Goal: Information Seeking & Learning: Learn about a topic

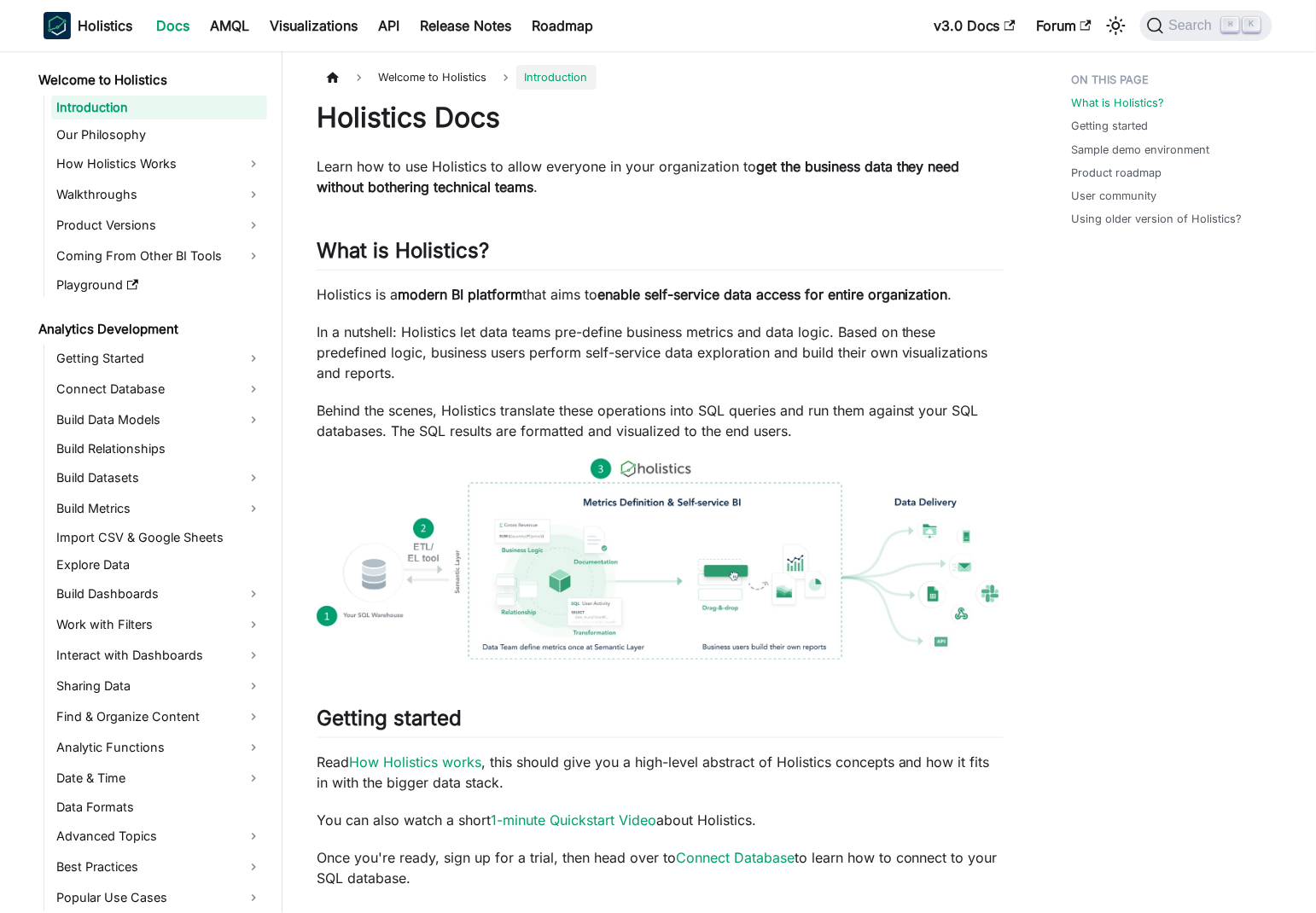
click at [1106, 491] on div "What is Holistics? Getting started Sample demo environment Product roadmap User…" at bounding box center [1163, 913] width 252 height 1698
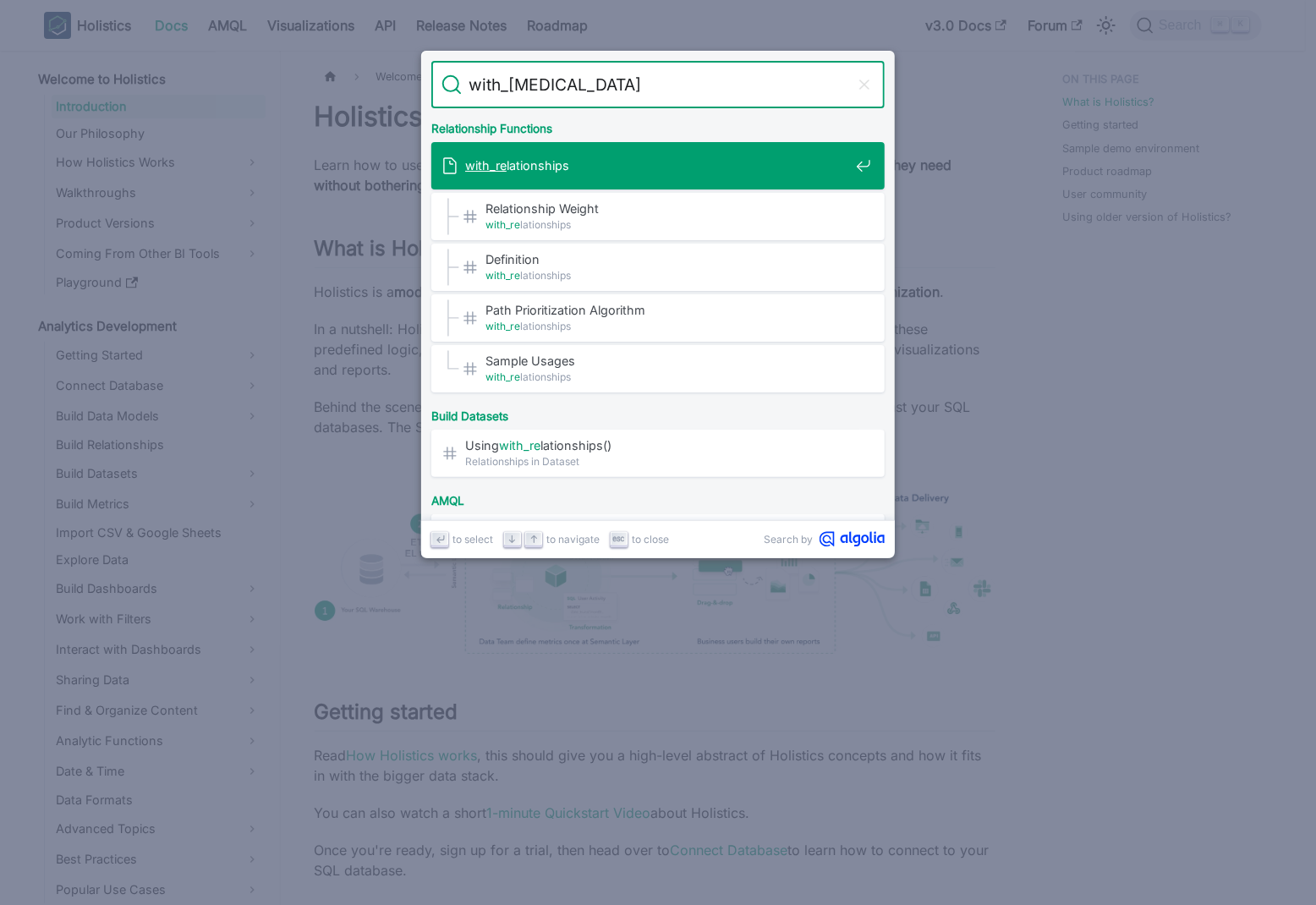
type input "with_relat"
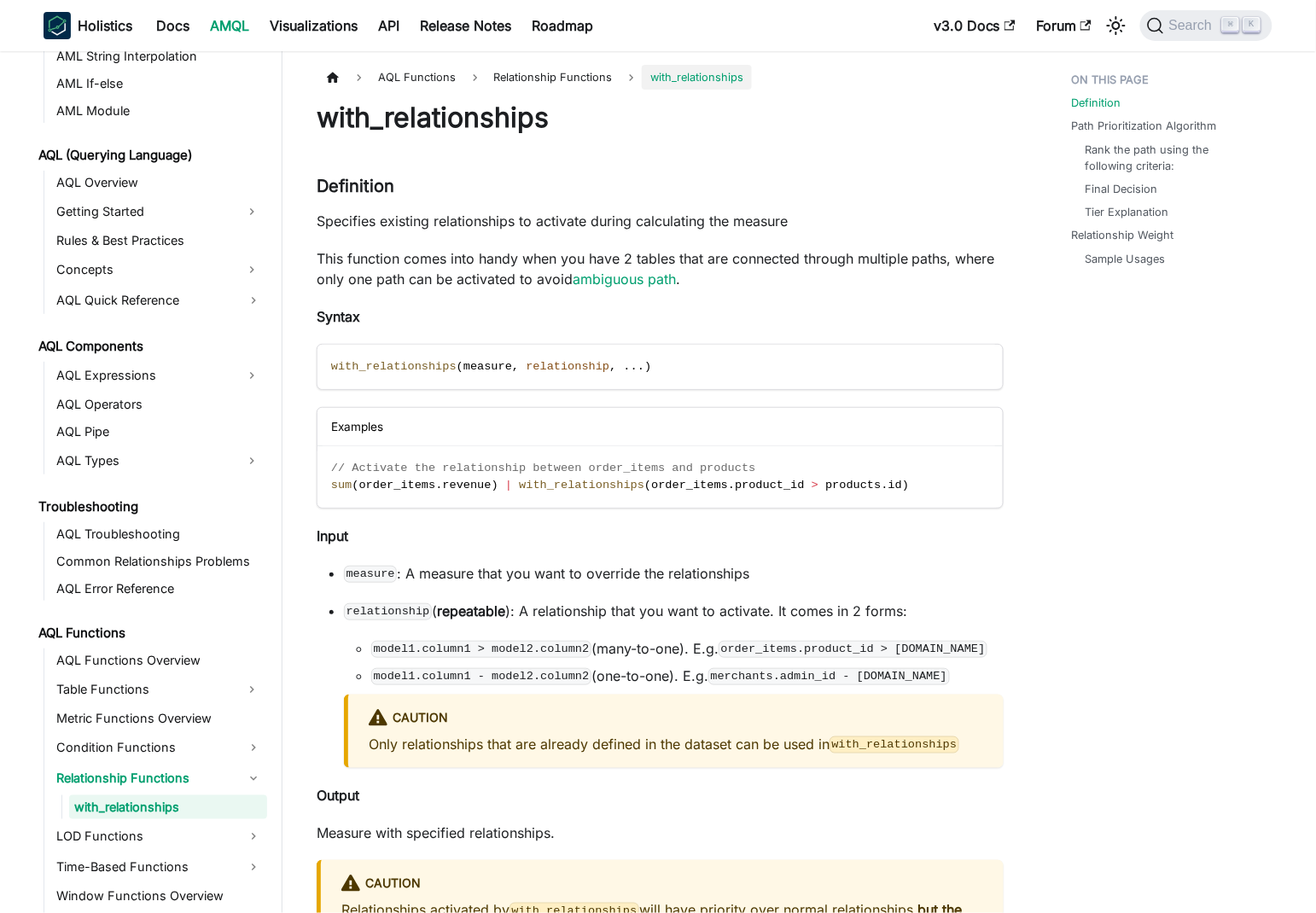
scroll to position [744, 0]
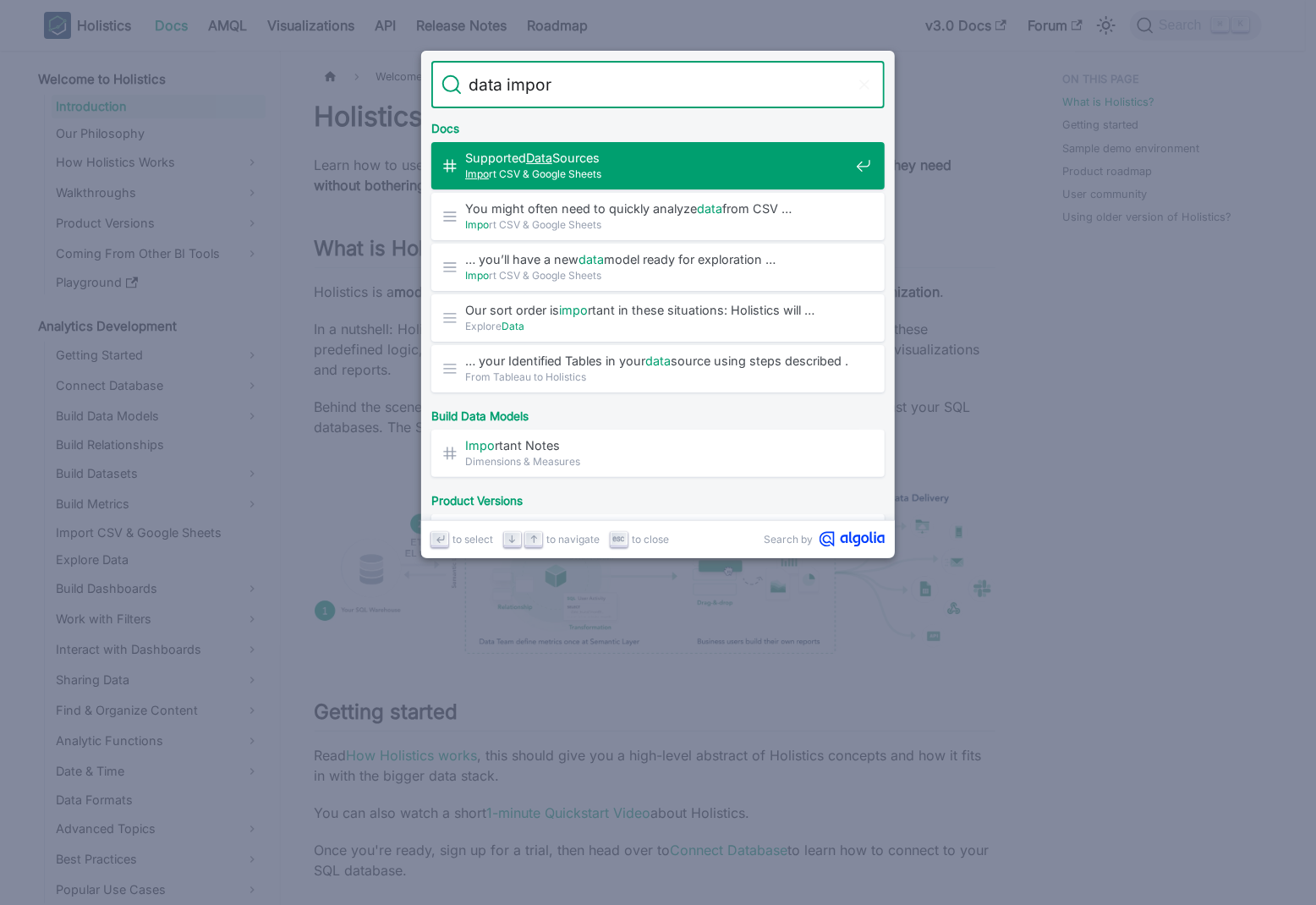
type input "data import"
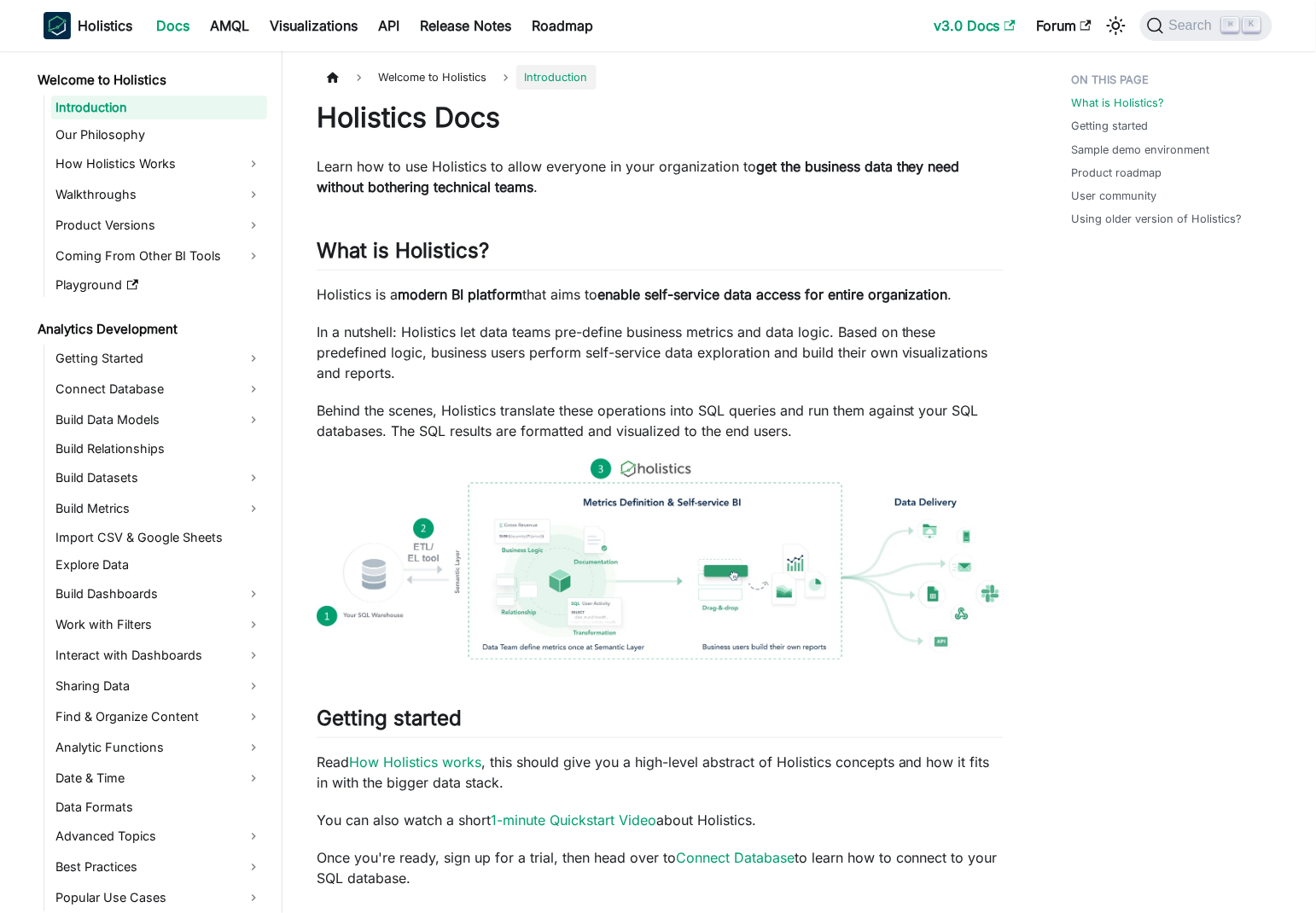
click at [977, 27] on link "v3.0 Docs" at bounding box center [975, 25] width 103 height 27
click at [648, 299] on strong "enable self-service data access for entire organization" at bounding box center [773, 294] width 351 height 17
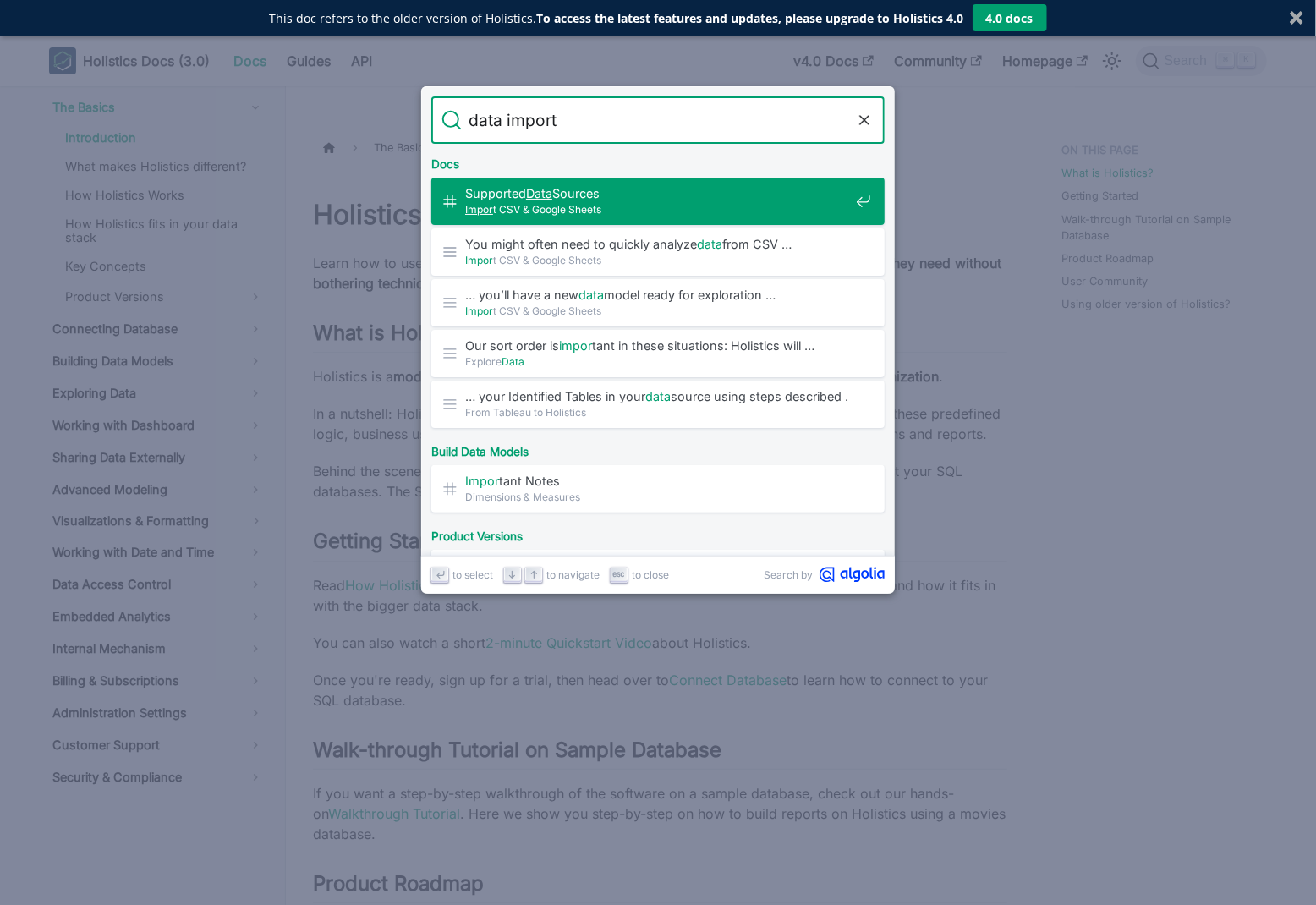
type input "data imports"
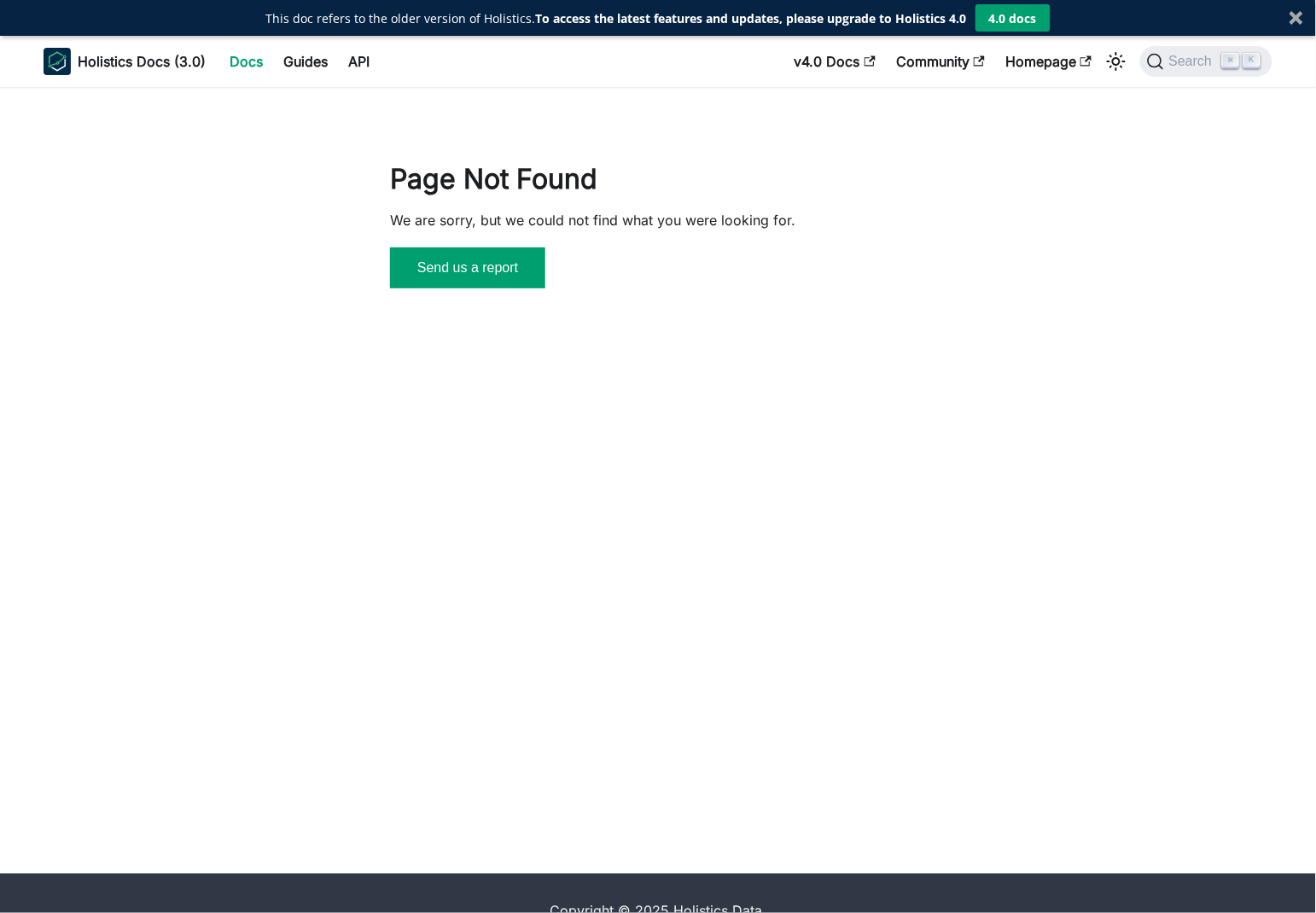
click at [479, 409] on div "Page Not Found We are sorry, but we could not find what you were looking for. S…" at bounding box center [658, 480] width 1316 height 787
